Goal: Contribute content: Contribute content

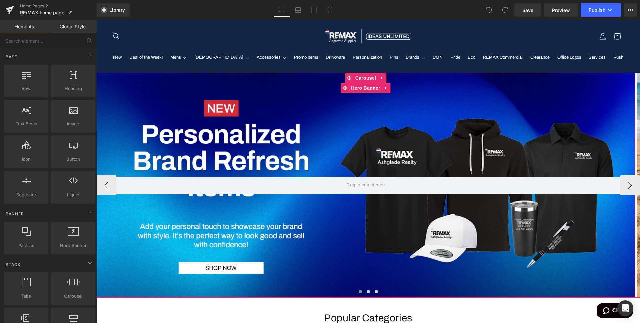
click at [215, 129] on div at bounding box center [365, 185] width 539 height 224
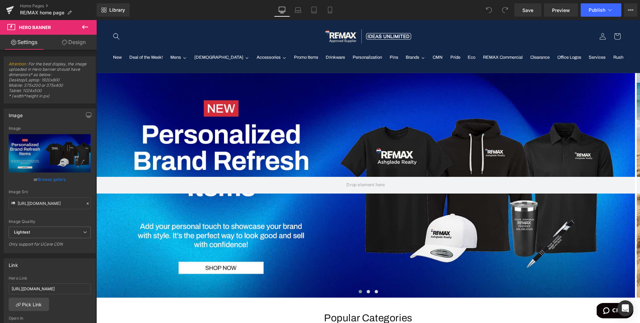
click at [84, 26] on icon at bounding box center [85, 27] width 8 height 8
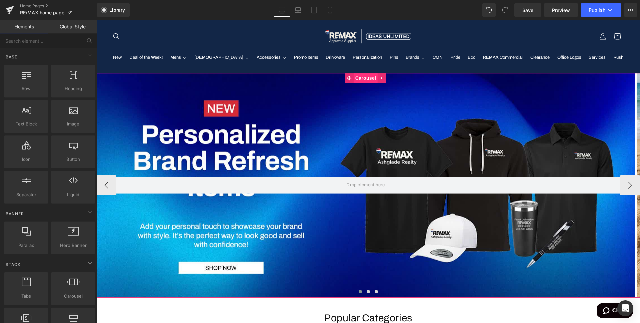
click at [344, 77] on span "Carousel" at bounding box center [366, 78] width 24 height 10
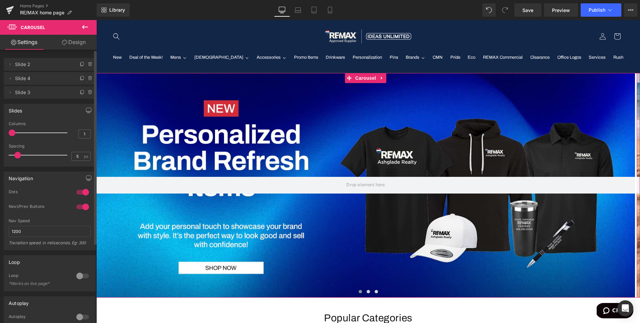
click at [45, 79] on span "Slide 4" at bounding box center [43, 78] width 56 height 13
click at [39, 79] on span "Slide 4" at bounding box center [43, 78] width 56 height 13
click at [10, 79] on icon at bounding box center [10, 78] width 1 height 2
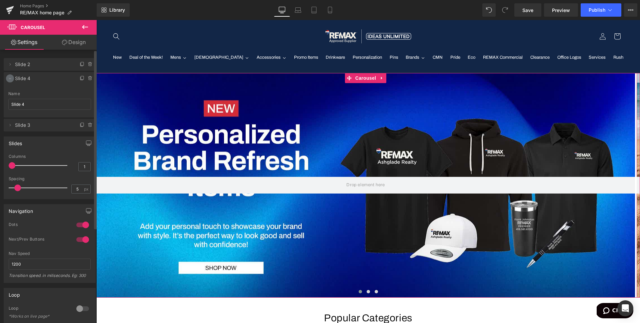
click at [10, 79] on icon at bounding box center [10, 78] width 2 height 1
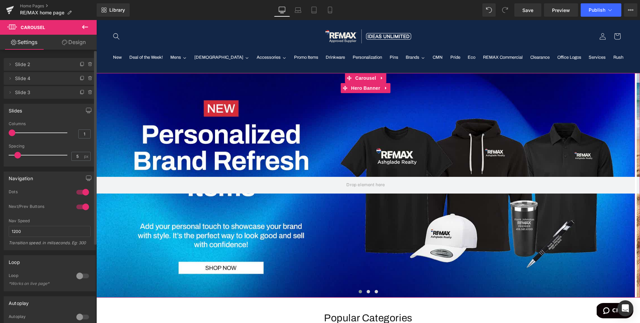
click at [58, 65] on span "Slide 2" at bounding box center [43, 64] width 56 height 13
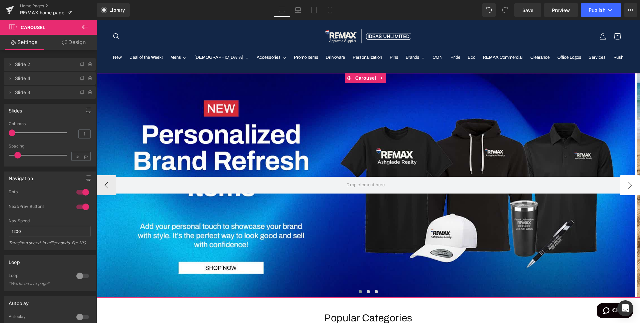
click at [344, 186] on button "›" at bounding box center [630, 185] width 20 height 20
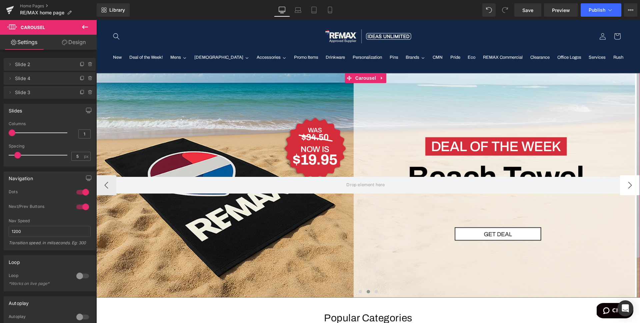
click at [344, 186] on button "›" at bounding box center [630, 185] width 20 height 20
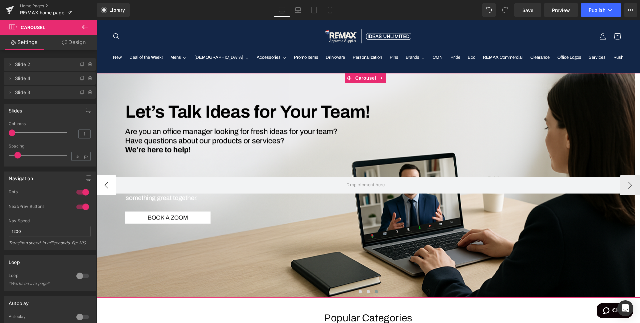
click at [107, 184] on button "‹" at bounding box center [106, 185] width 20 height 20
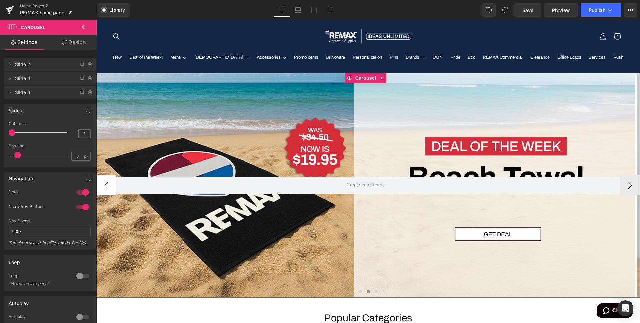
click at [107, 184] on button "‹" at bounding box center [106, 185] width 20 height 20
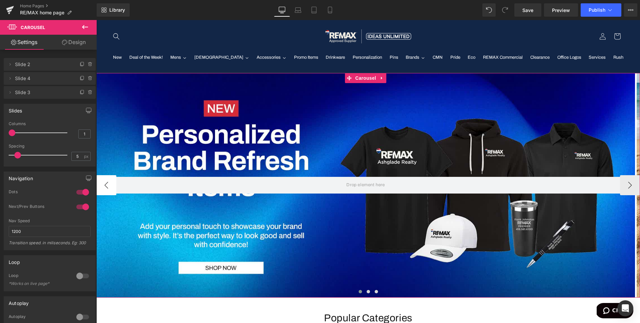
click at [107, 184] on button "‹" at bounding box center [106, 185] width 20 height 20
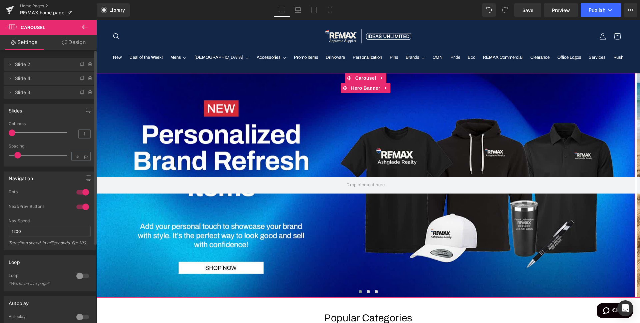
click at [24, 64] on span "Slide 2" at bounding box center [43, 64] width 56 height 13
click at [10, 65] on icon at bounding box center [10, 64] width 1 height 2
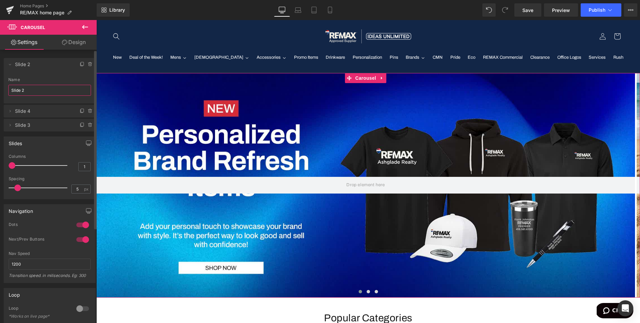
drag, startPoint x: 29, startPoint y: 91, endPoint x: 2, endPoint y: 88, distance: 27.2
click at [2, 88] on div "Delete Cancel Slide 2 Slide 2 Name Slide 2 Delete Cancel Slide 4 Slide 4 Name S…" at bounding box center [50, 91] width 100 height 80
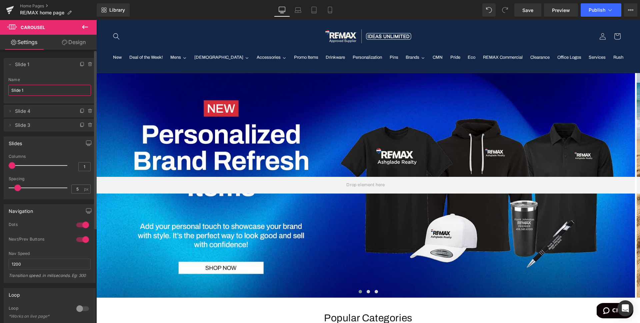
type input "Slide 1"
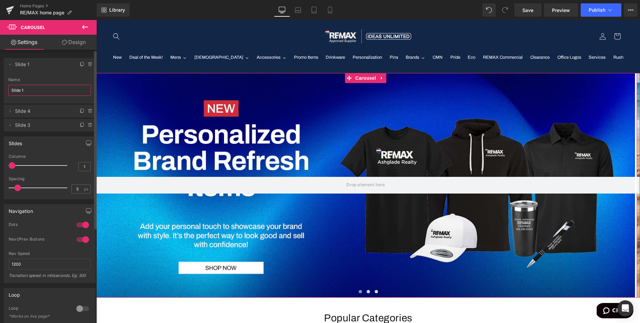
click at [39, 111] on span "Slide 4" at bounding box center [43, 111] width 56 height 13
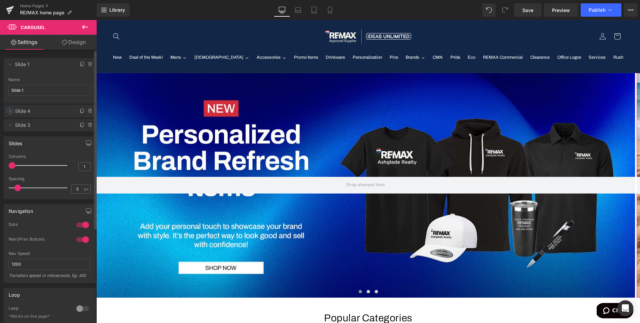
click at [10, 111] on icon at bounding box center [9, 110] width 5 height 5
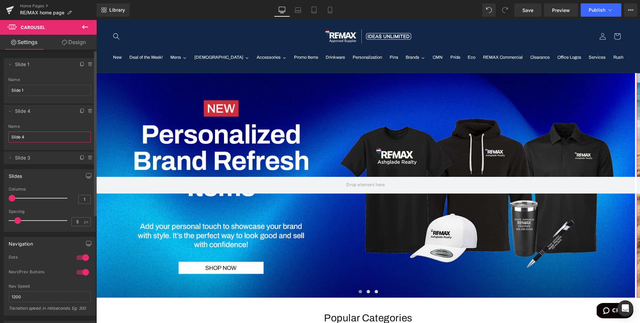
click at [27, 138] on input "Slide 4" at bounding box center [49, 136] width 83 height 11
click at [43, 157] on span "Slide 3" at bounding box center [43, 157] width 56 height 13
type input "Slide 2"
click at [8, 157] on icon at bounding box center [9, 157] width 5 height 5
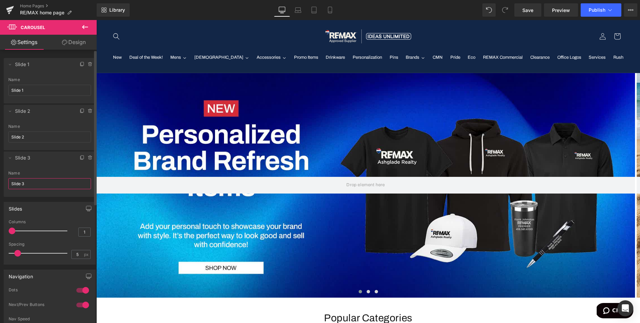
click at [27, 183] on input "Slide 3" at bounding box center [49, 183] width 83 height 11
click at [9, 158] on icon at bounding box center [9, 157] width 5 height 5
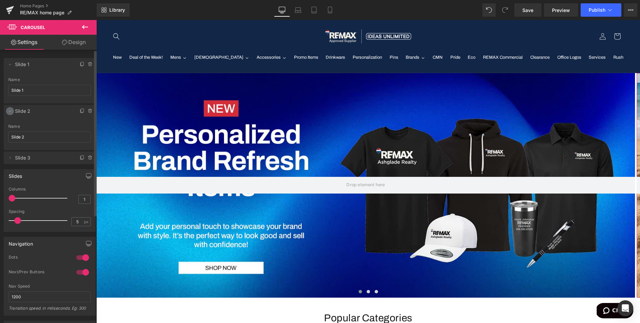
click at [9, 109] on icon at bounding box center [9, 110] width 5 height 5
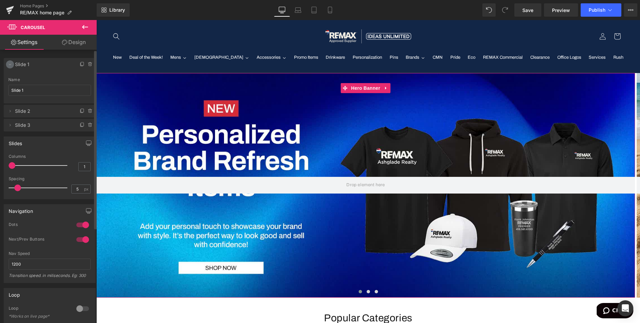
click at [11, 64] on icon at bounding box center [9, 64] width 5 height 5
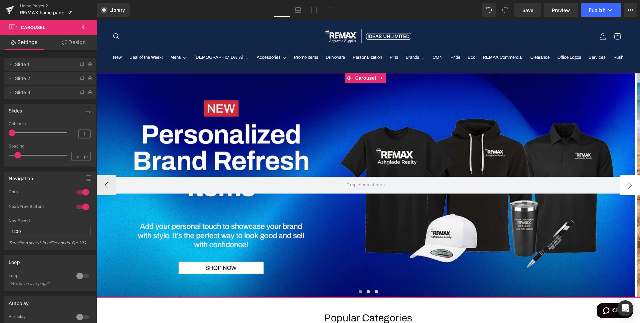
click at [344, 187] on button "›" at bounding box center [630, 185] width 20 height 20
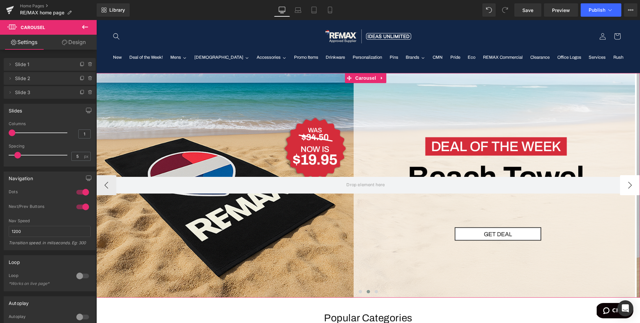
click at [344, 187] on button "›" at bounding box center [630, 185] width 20 height 20
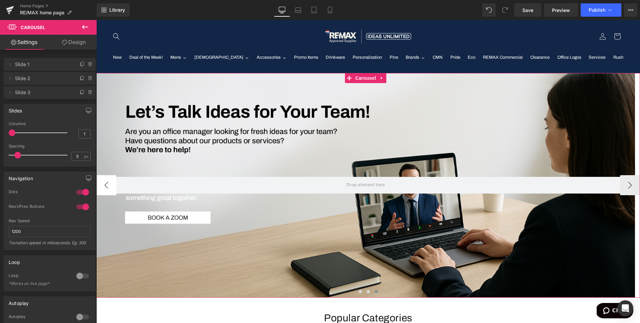
click at [107, 183] on button "‹" at bounding box center [106, 185] width 20 height 20
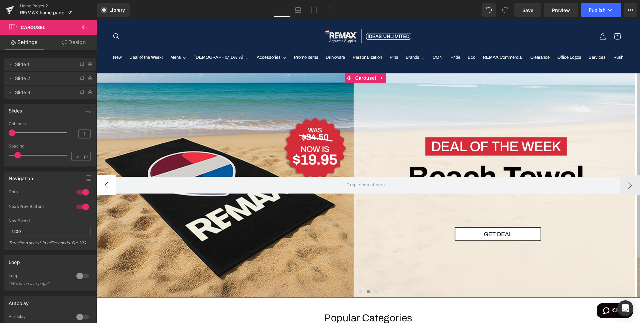
click at [107, 183] on button "‹" at bounding box center [106, 185] width 20 height 20
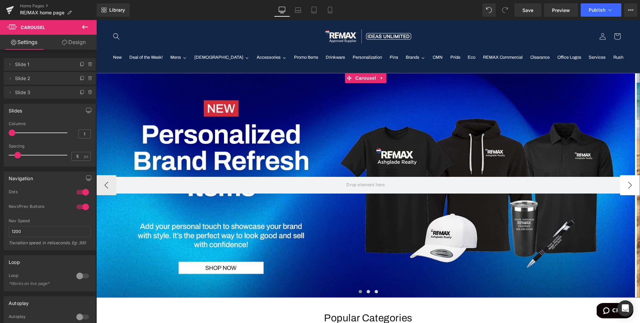
click at [344, 186] on button "›" at bounding box center [630, 185] width 20 height 20
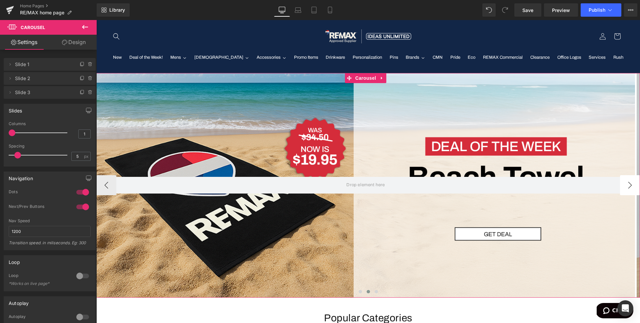
click at [344, 186] on button "›" at bounding box center [630, 185] width 20 height 20
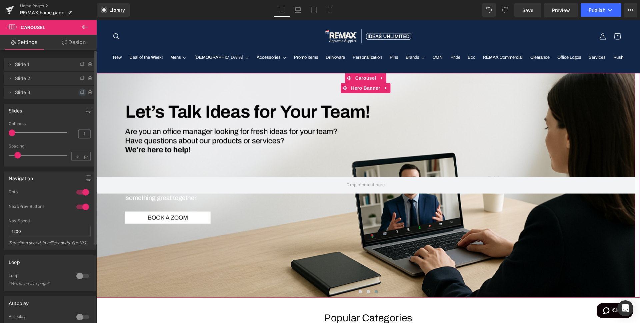
click at [80, 92] on icon at bounding box center [82, 92] width 5 height 5
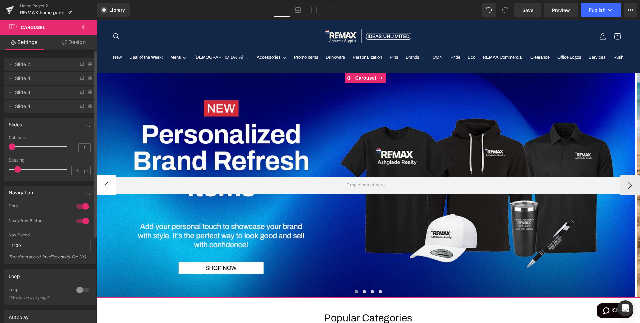
click at [107, 185] on button "‹" at bounding box center [106, 185] width 20 height 20
click at [108, 185] on button "‹" at bounding box center [106, 185] width 20 height 20
click at [344, 185] on button "›" at bounding box center [630, 185] width 20 height 20
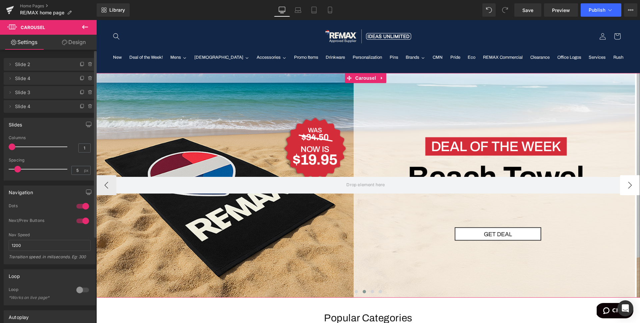
click at [344, 185] on button "›" at bounding box center [630, 185] width 20 height 20
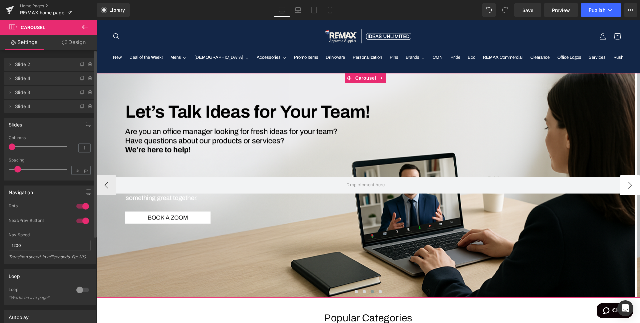
click at [344, 185] on button "›" at bounding box center [630, 185] width 20 height 20
click at [106, 186] on button "‹" at bounding box center [106, 185] width 20 height 20
click at [344, 186] on button "›" at bounding box center [630, 185] width 20 height 20
click at [10, 65] on icon at bounding box center [9, 64] width 5 height 5
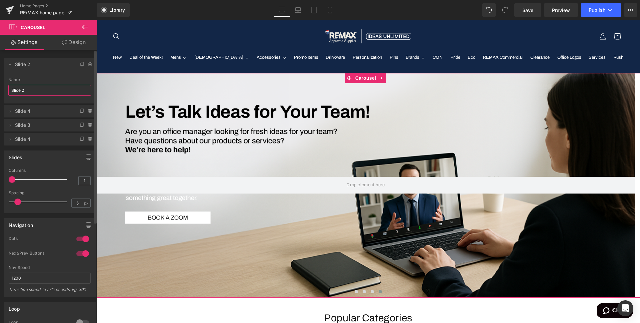
click at [28, 91] on input "Slide 2" at bounding box center [49, 90] width 83 height 11
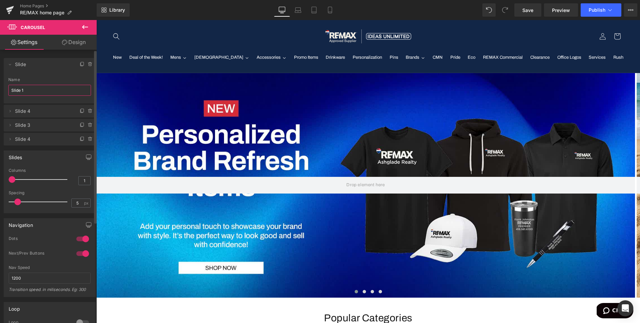
type input "Slide 1"
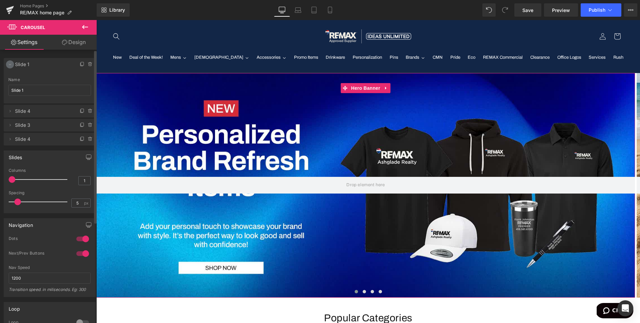
click at [9, 64] on icon at bounding box center [9, 64] width 5 height 5
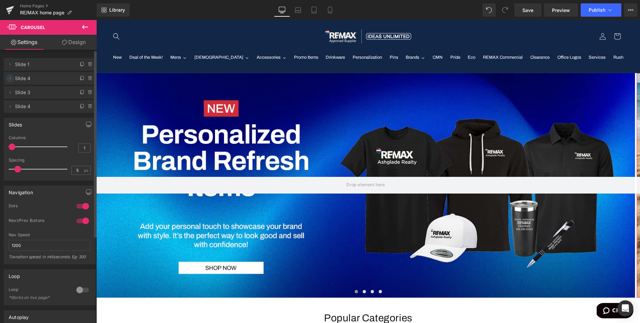
click at [9, 77] on icon at bounding box center [9, 78] width 5 height 5
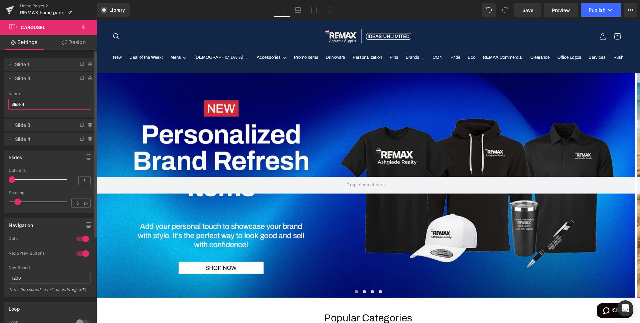
click at [29, 104] on input "Slide 4" at bounding box center [49, 104] width 83 height 11
type input "Slide 2"
click at [10, 79] on icon at bounding box center [9, 78] width 5 height 5
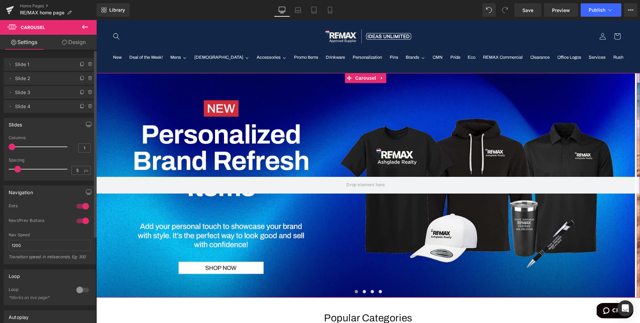
click at [42, 80] on span "Slide 2" at bounding box center [43, 78] width 56 height 13
click at [41, 94] on span "Slide 3" at bounding box center [43, 92] width 56 height 13
click at [344, 185] on button "›" at bounding box center [630, 185] width 20 height 20
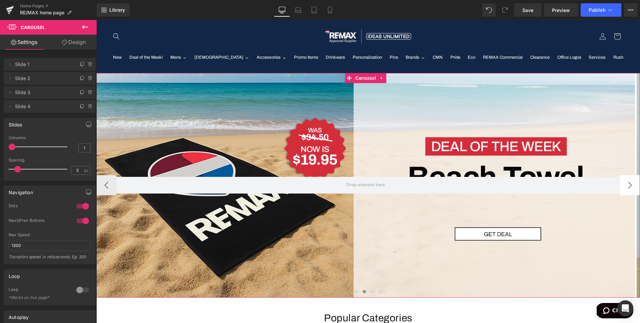
click at [344, 185] on button "›" at bounding box center [630, 185] width 20 height 20
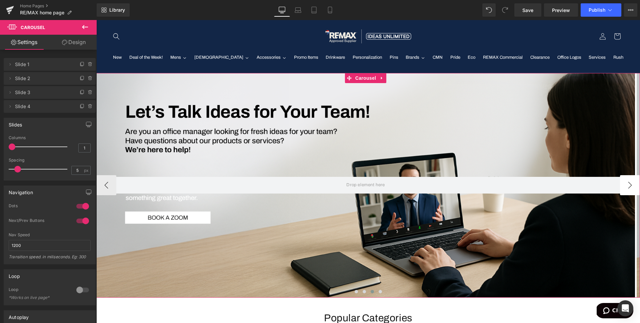
click at [344, 185] on button "›" at bounding box center [630, 185] width 20 height 20
click at [261, 154] on div at bounding box center [365, 185] width 539 height 224
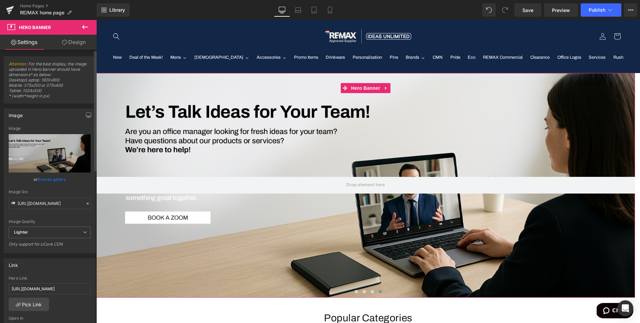
click at [49, 179] on link "Browse gallery" at bounding box center [52, 179] width 28 height 12
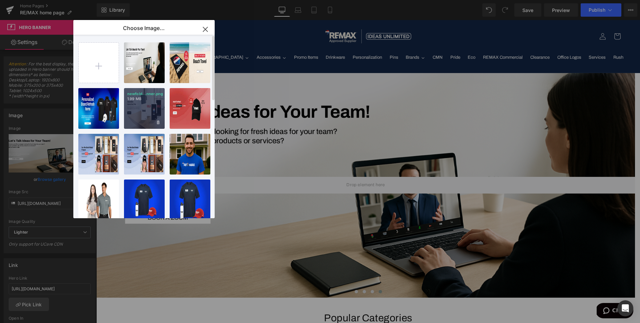
click at [145, 109] on div "newfold...nner.png 1.99 MB" at bounding box center [144, 108] width 41 height 41
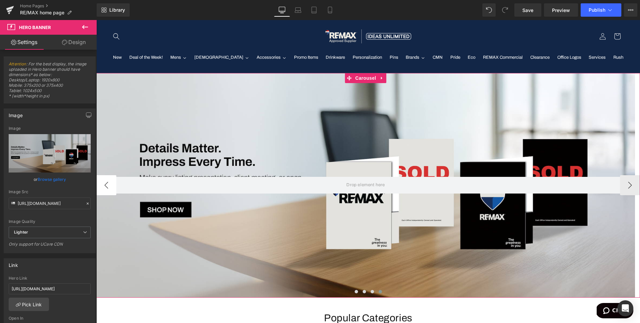
click at [105, 185] on button "‹" at bounding box center [106, 185] width 20 height 20
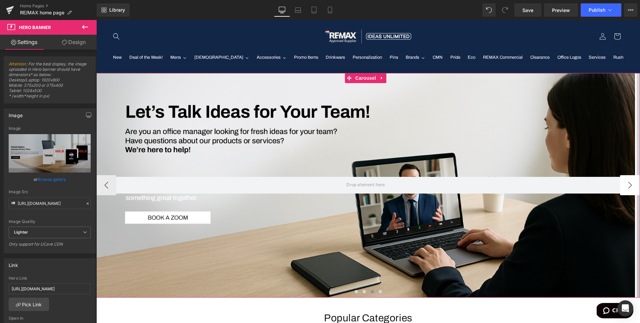
click at [344, 185] on button "›" at bounding box center [630, 185] width 20 height 20
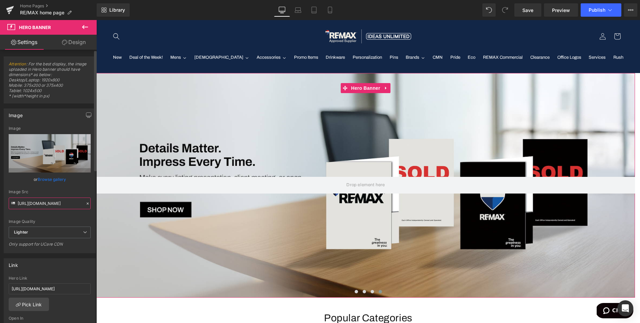
click at [47, 206] on input "[URL][DOMAIN_NAME]" at bounding box center [50, 203] width 82 height 12
click at [47, 203] on input "[URL][DOMAIN_NAME]" at bounding box center [50, 203] width 82 height 12
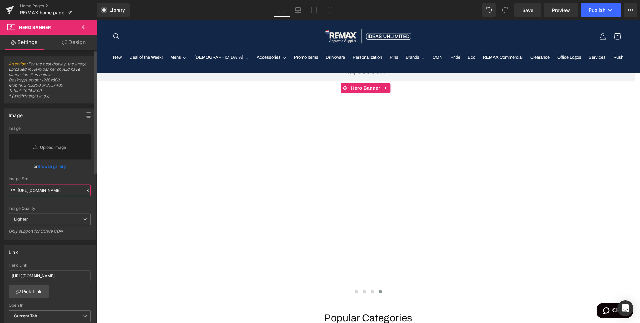
type input "[URL][DOMAIN_NAME]"
click at [87, 190] on icon at bounding box center [88, 190] width 2 height 2
click at [47, 166] on link "Browse gallery" at bounding box center [52, 166] width 28 height 12
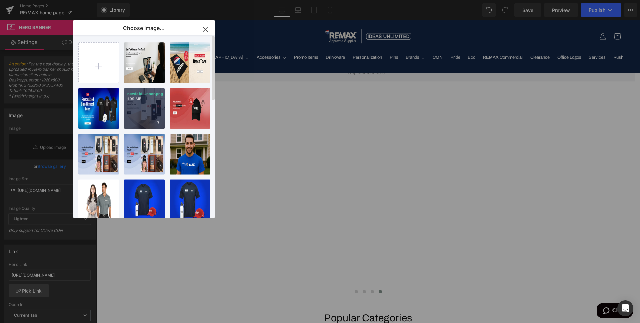
click at [141, 104] on div "newfold...nner.png 1.99 MB" at bounding box center [144, 108] width 41 height 41
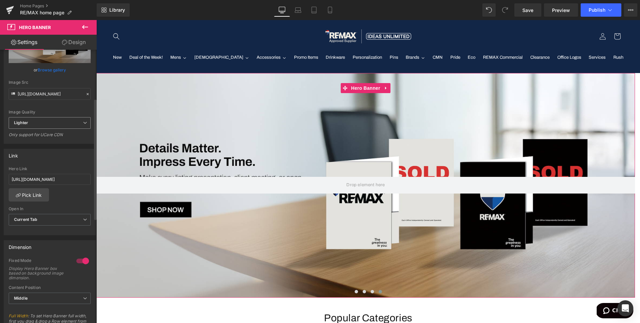
scroll to position [110, 0]
click at [64, 180] on input "[URL][DOMAIN_NAME]" at bounding box center [50, 178] width 82 height 11
paste input "[DOMAIN_NAME][URL]"
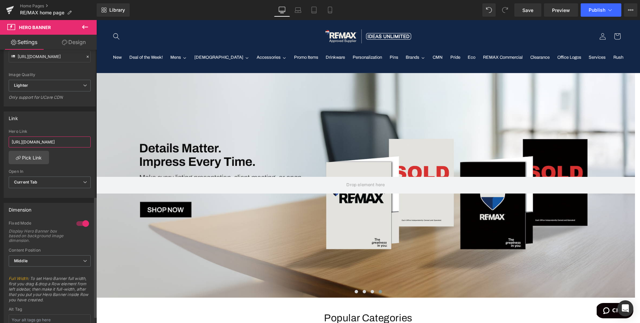
scroll to position [0, 0]
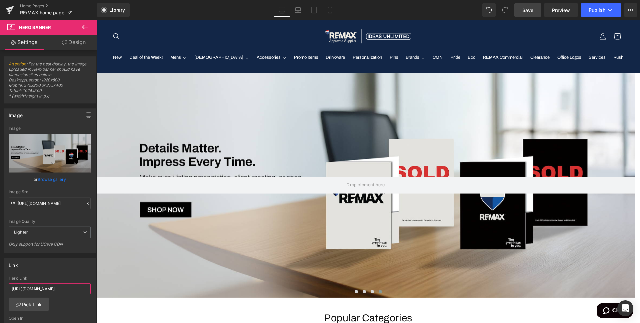
type input "[URL][DOMAIN_NAME]"
click at [344, 11] on span "Save" at bounding box center [527, 10] width 11 height 7
click at [344, 9] on span "Publish" at bounding box center [597, 9] width 17 height 5
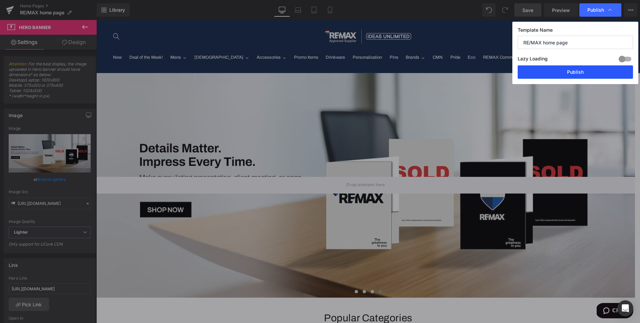
click at [344, 71] on button "Publish" at bounding box center [575, 71] width 115 height 13
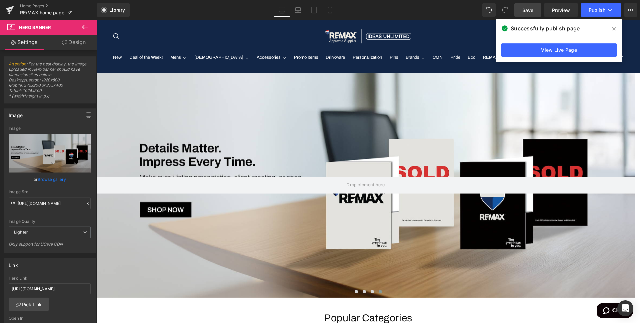
click at [344, 28] on icon at bounding box center [613, 28] width 3 height 3
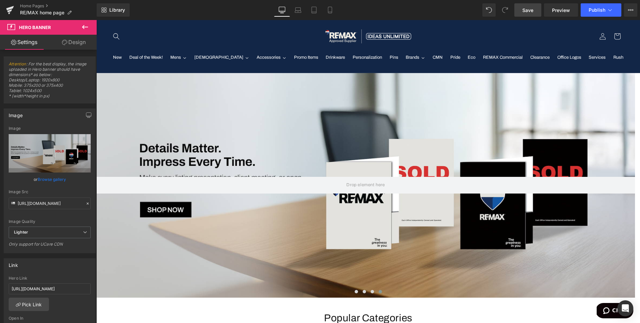
click at [84, 26] on icon at bounding box center [85, 27] width 8 height 8
